Goal: Task Accomplishment & Management: Use online tool/utility

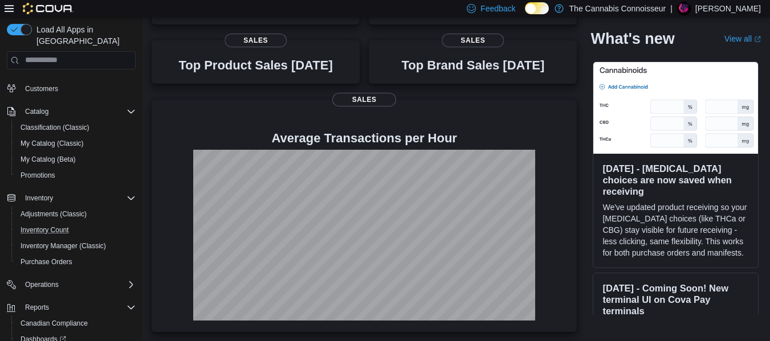
scroll to position [100, 0]
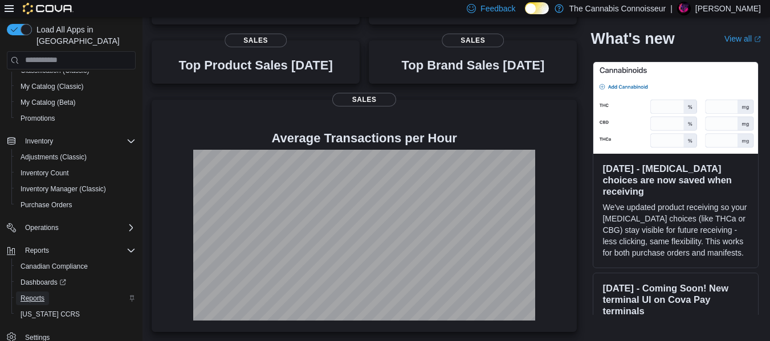
click at [25, 294] on span "Reports" at bounding box center [33, 298] width 24 height 9
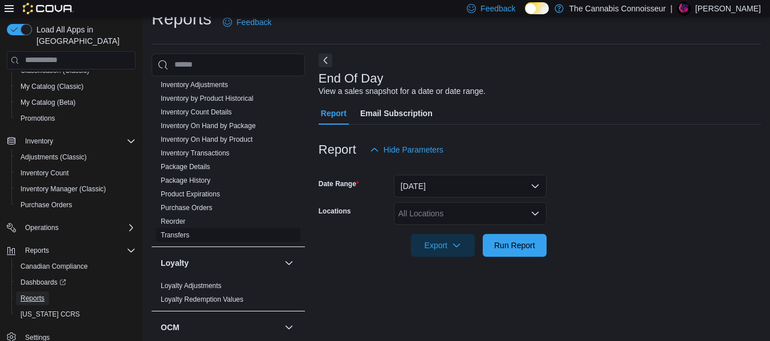
scroll to position [342, 0]
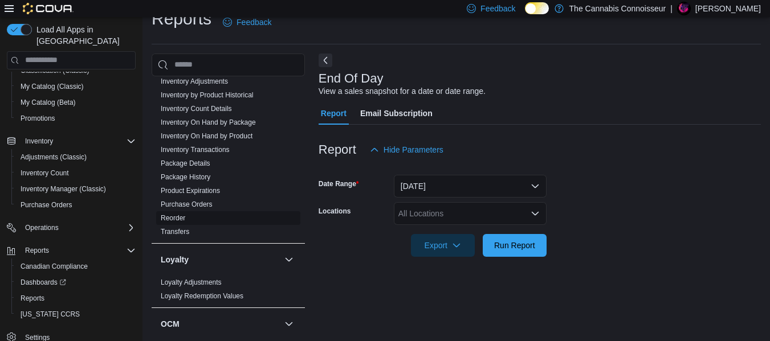
click at [174, 219] on link "Reorder" at bounding box center [173, 218] width 24 height 8
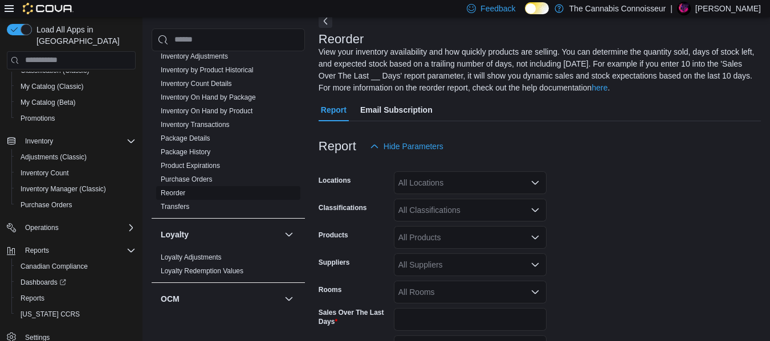
scroll to position [62, 0]
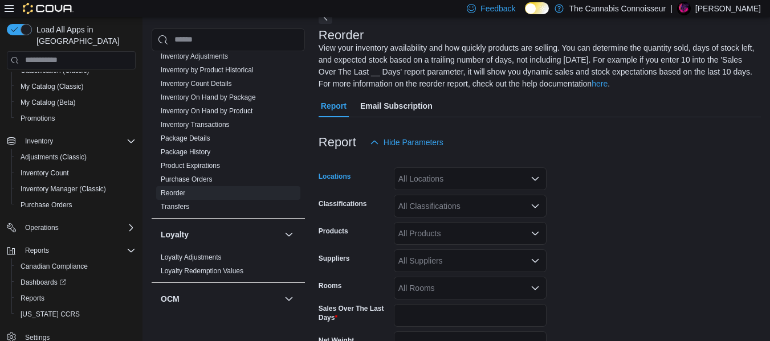
click at [442, 171] on div "All Locations" at bounding box center [470, 178] width 153 height 23
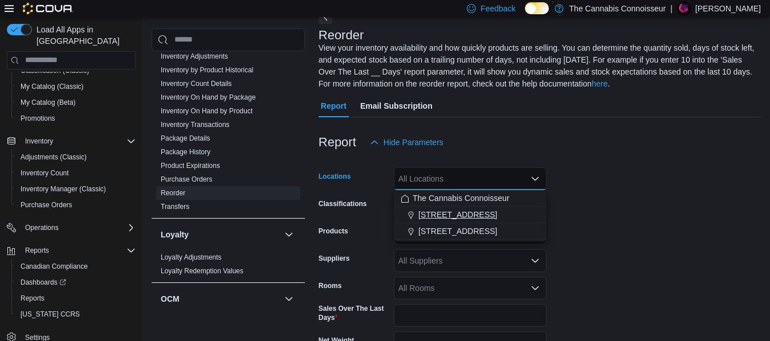
click at [446, 212] on span "[STREET_ADDRESS]" at bounding box center [457, 214] width 79 height 11
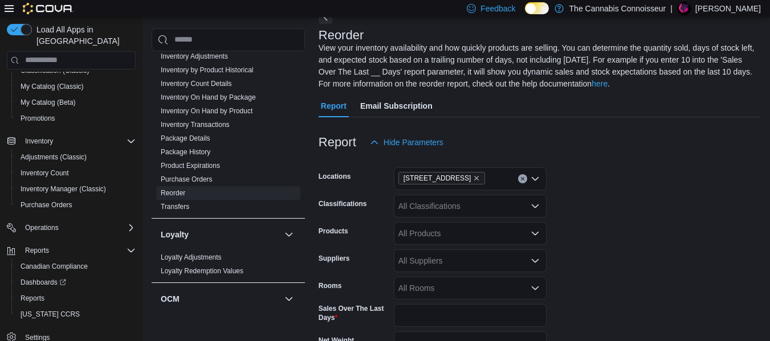
click at [602, 158] on div at bounding box center [539, 161] width 442 height 14
click at [424, 260] on div "All Suppliers" at bounding box center [470, 261] width 153 height 23
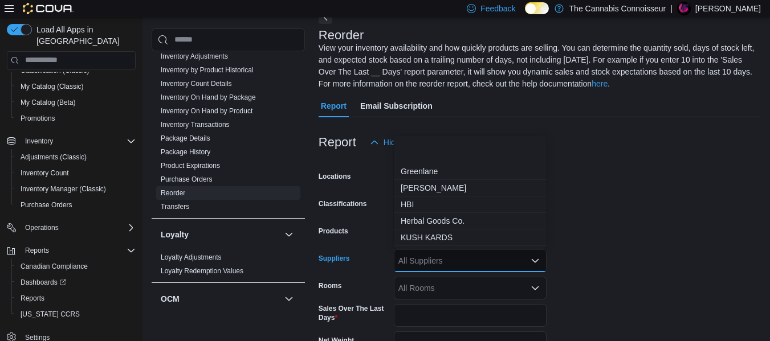
scroll to position [171, 0]
click at [407, 215] on span "OCS" at bounding box center [469, 220] width 139 height 11
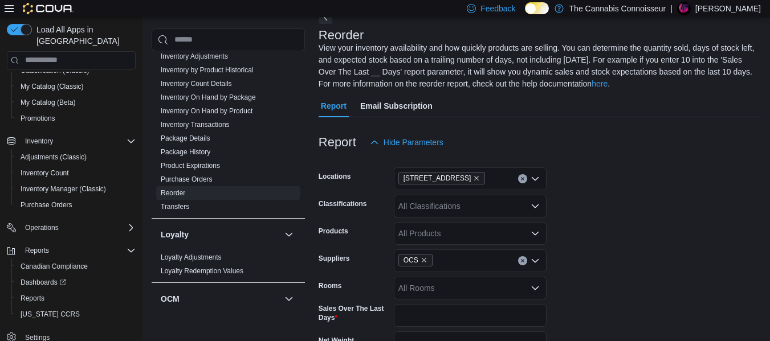
click at [636, 230] on form "Locations 2-1874 Scugog Street Classifications All Classifications Products All…" at bounding box center [539, 294] width 442 height 281
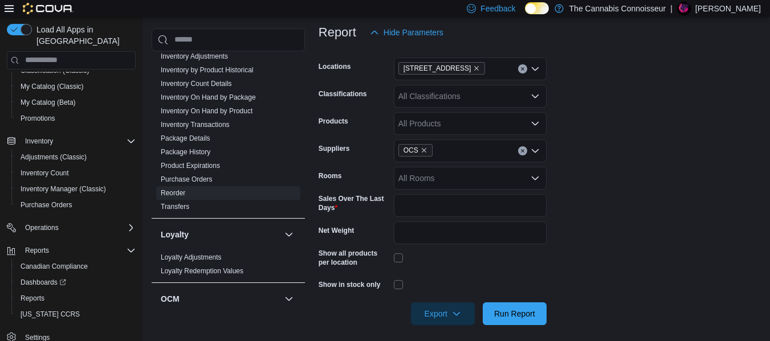
scroll to position [176, 0]
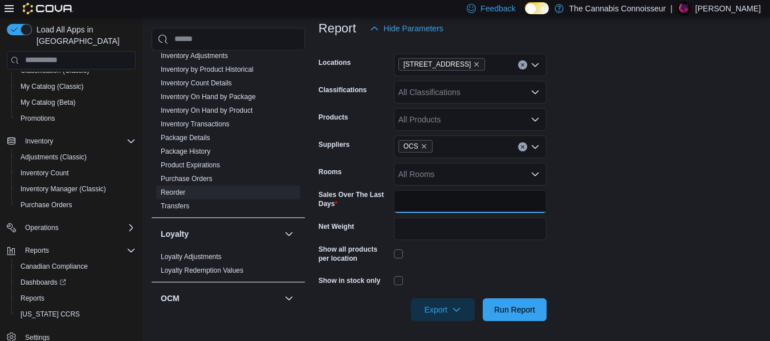
click at [426, 207] on input "*" at bounding box center [470, 201] width 153 height 23
type input "**"
click at [566, 250] on form "Locations 2-1874 Scugog Street Classifications All Classifications Products All…" at bounding box center [539, 180] width 442 height 281
drag, startPoint x: 532, startPoint y: 308, endPoint x: 520, endPoint y: 307, distance: 12.0
click at [532, 308] on span "Run Report" at bounding box center [514, 309] width 41 height 11
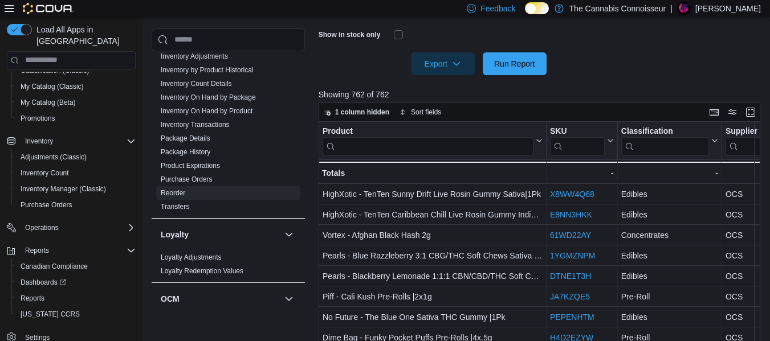
scroll to position [404, 0]
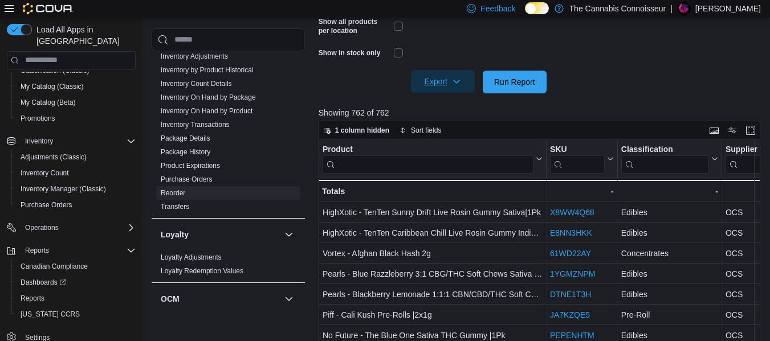
click at [442, 83] on span "Export" at bounding box center [443, 81] width 50 height 23
click at [451, 105] on span "Export to Excel" at bounding box center [444, 104] width 51 height 9
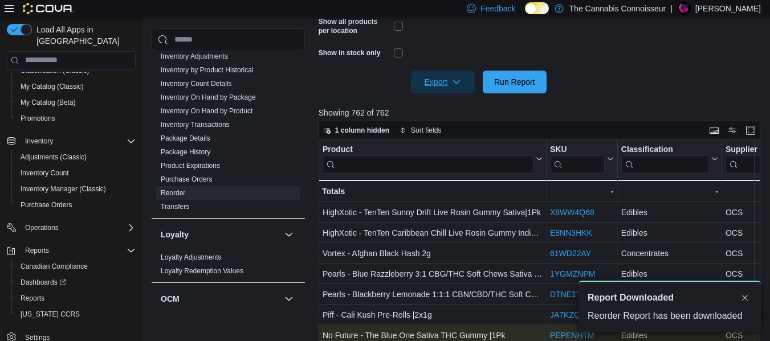
scroll to position [0, 0]
